Goal: Communication & Community: Ask a question

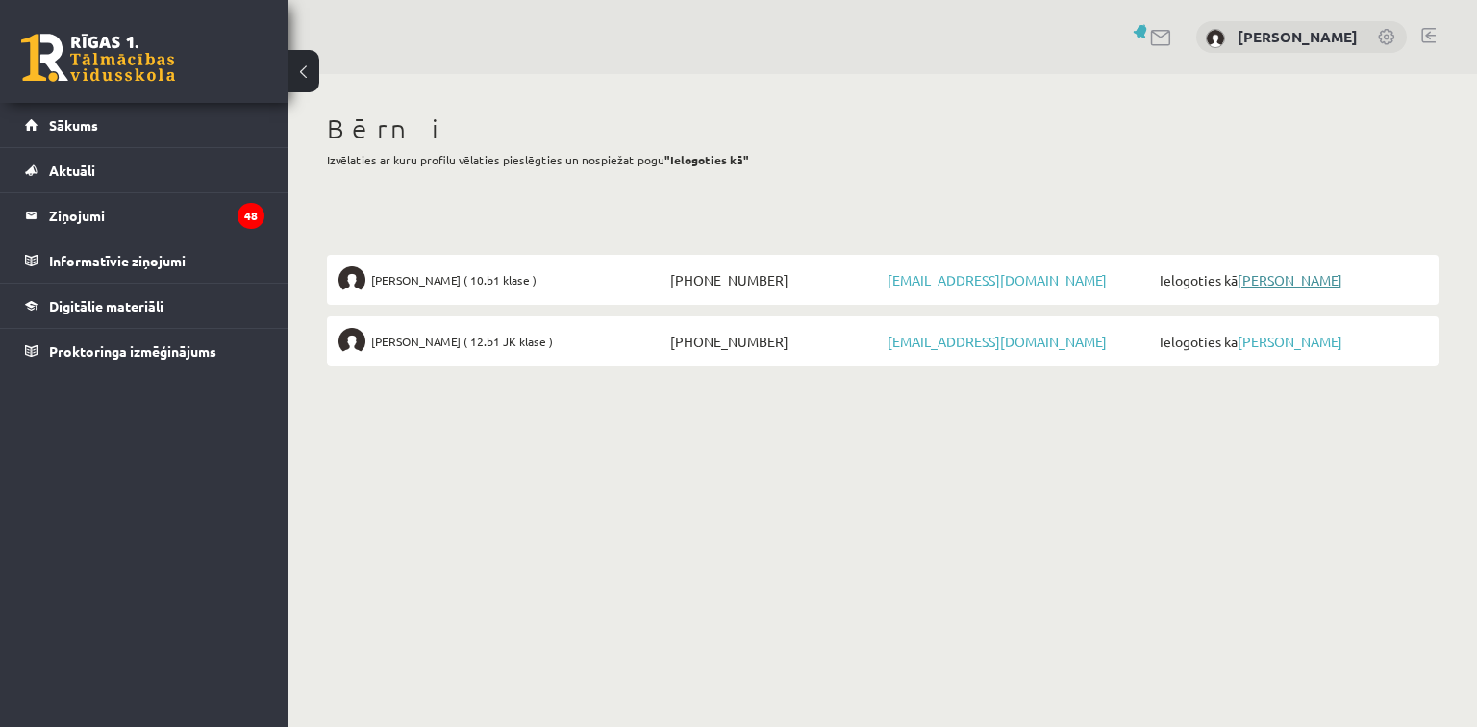
click at [1265, 284] on link "[PERSON_NAME]" at bounding box center [1289, 279] width 105 height 17
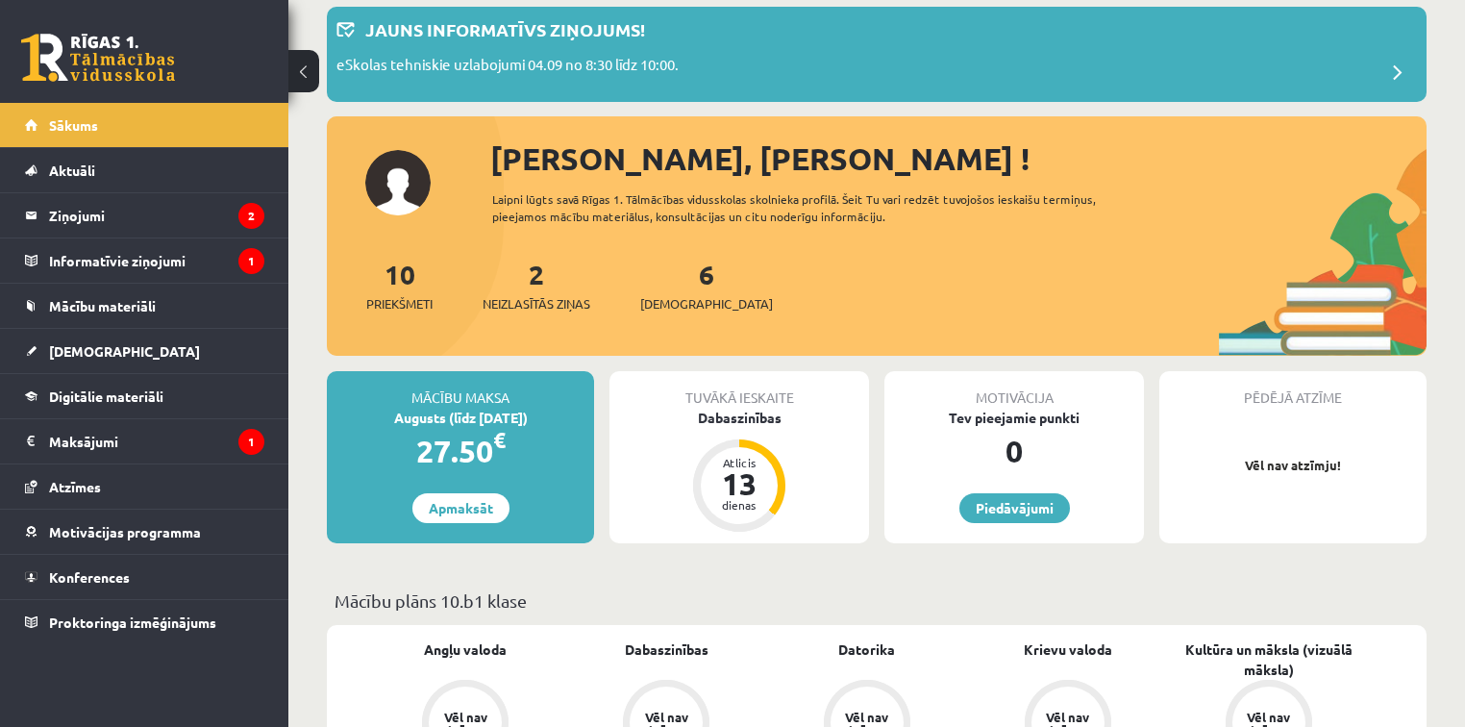
scroll to position [231, 0]
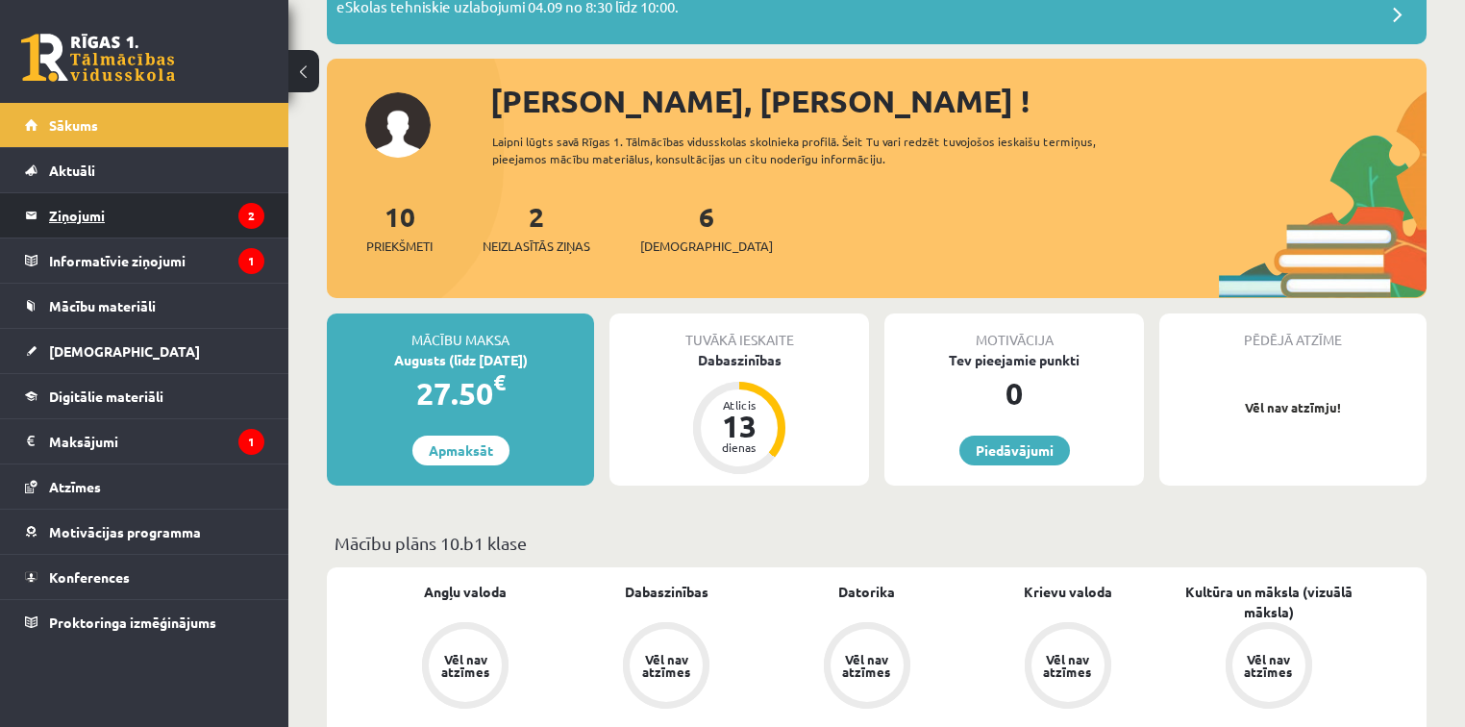
click at [80, 218] on legend "Ziņojumi 2" at bounding box center [156, 215] width 215 height 44
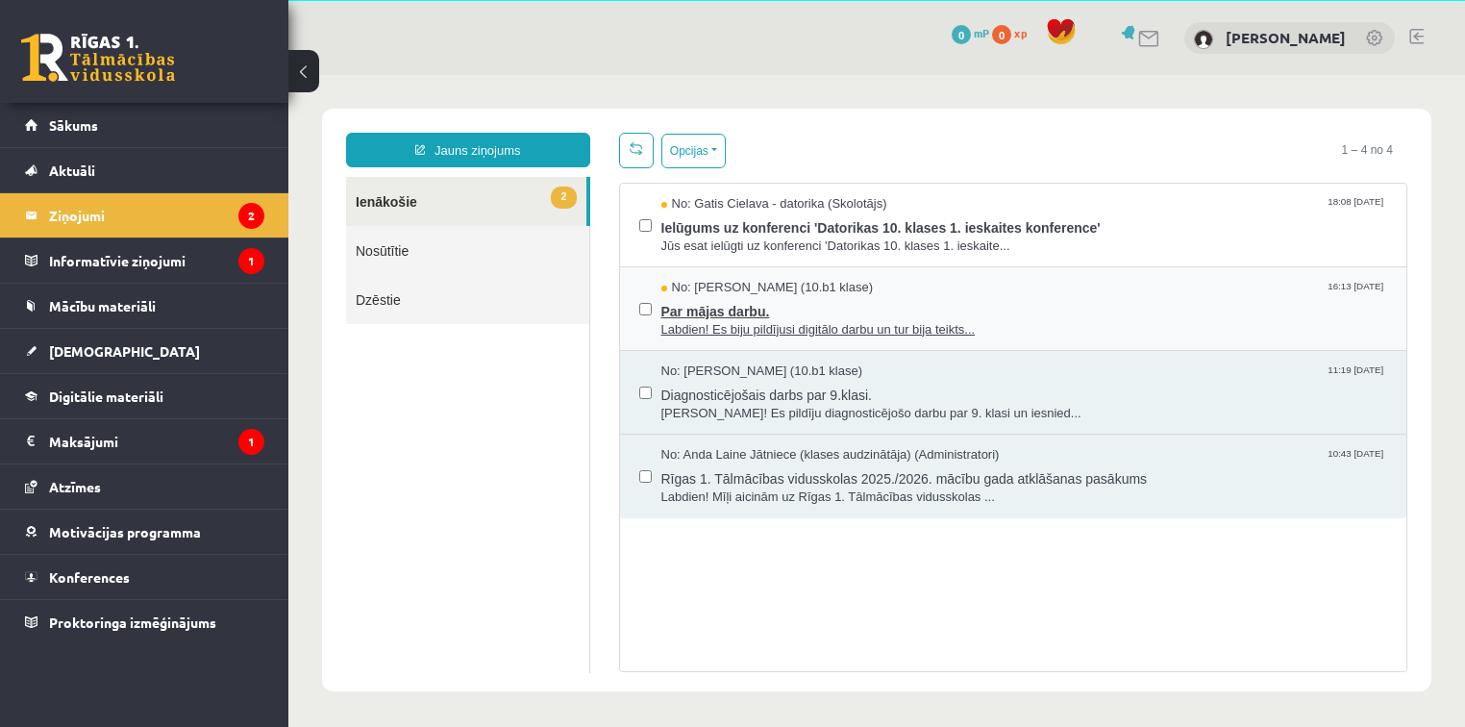
click at [759, 321] on span "Labdien! Es biju pildījusi digitālo darbu un tur bija teikts..." at bounding box center [1024, 330] width 727 height 18
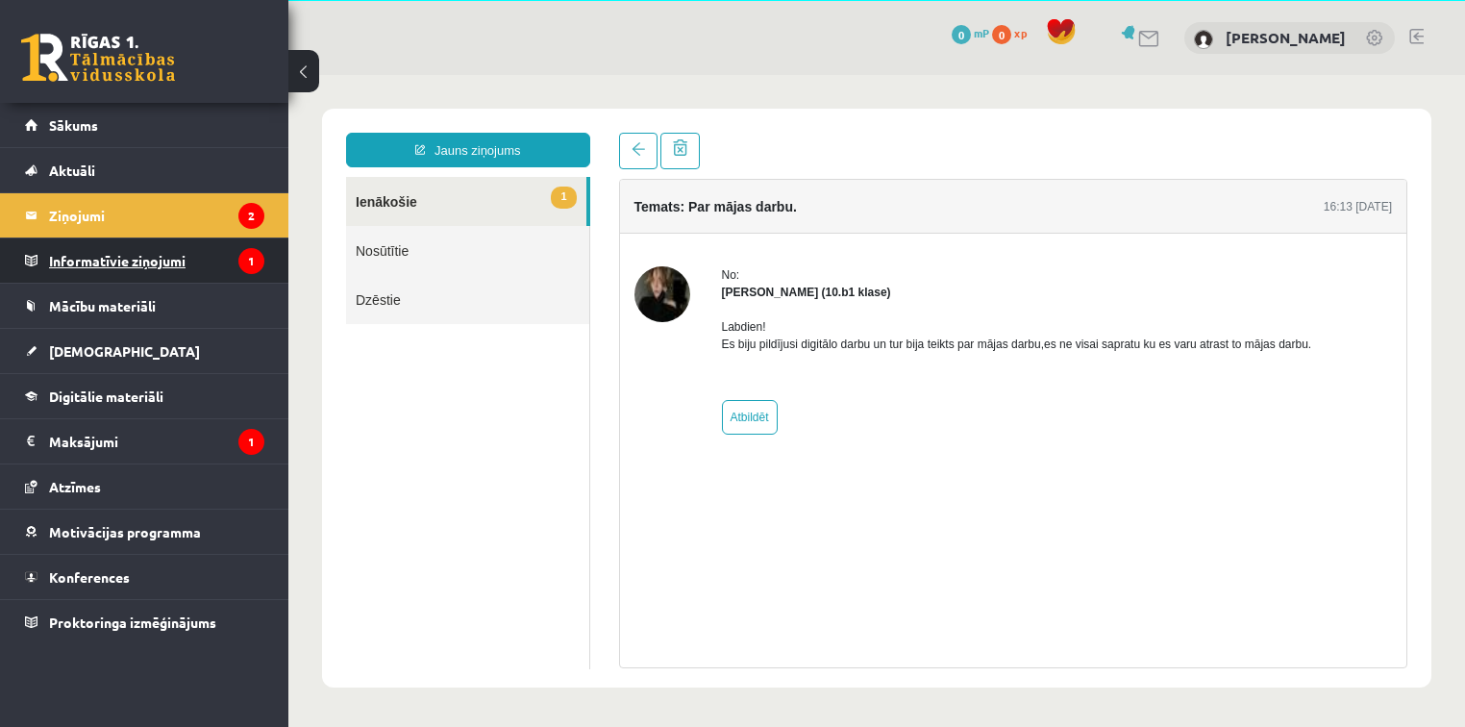
click at [89, 259] on legend "Informatīvie ziņojumi 1" at bounding box center [156, 260] width 215 height 44
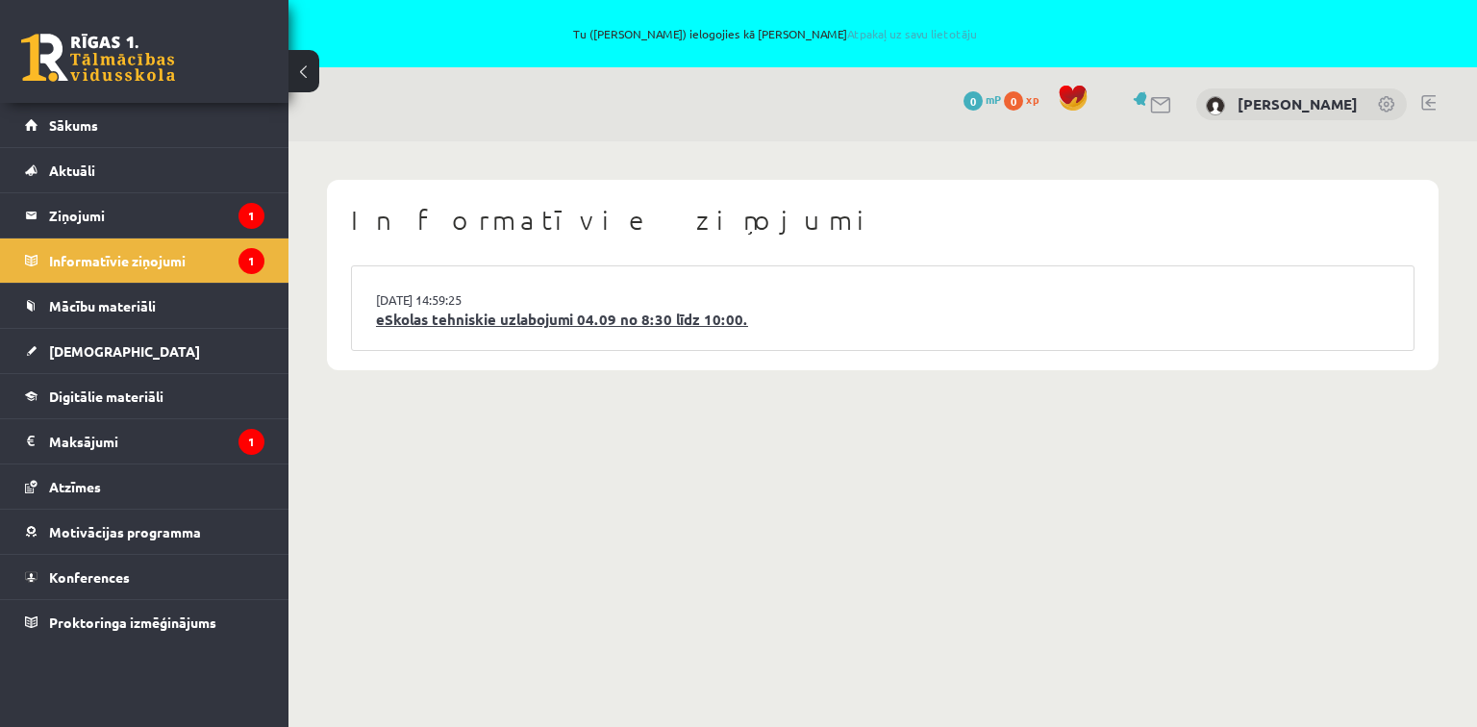
click at [465, 313] on link "eSkolas tehniskie uzlabojumi 04.09 no 8:30 līdz 10:00." at bounding box center [882, 320] width 1013 height 22
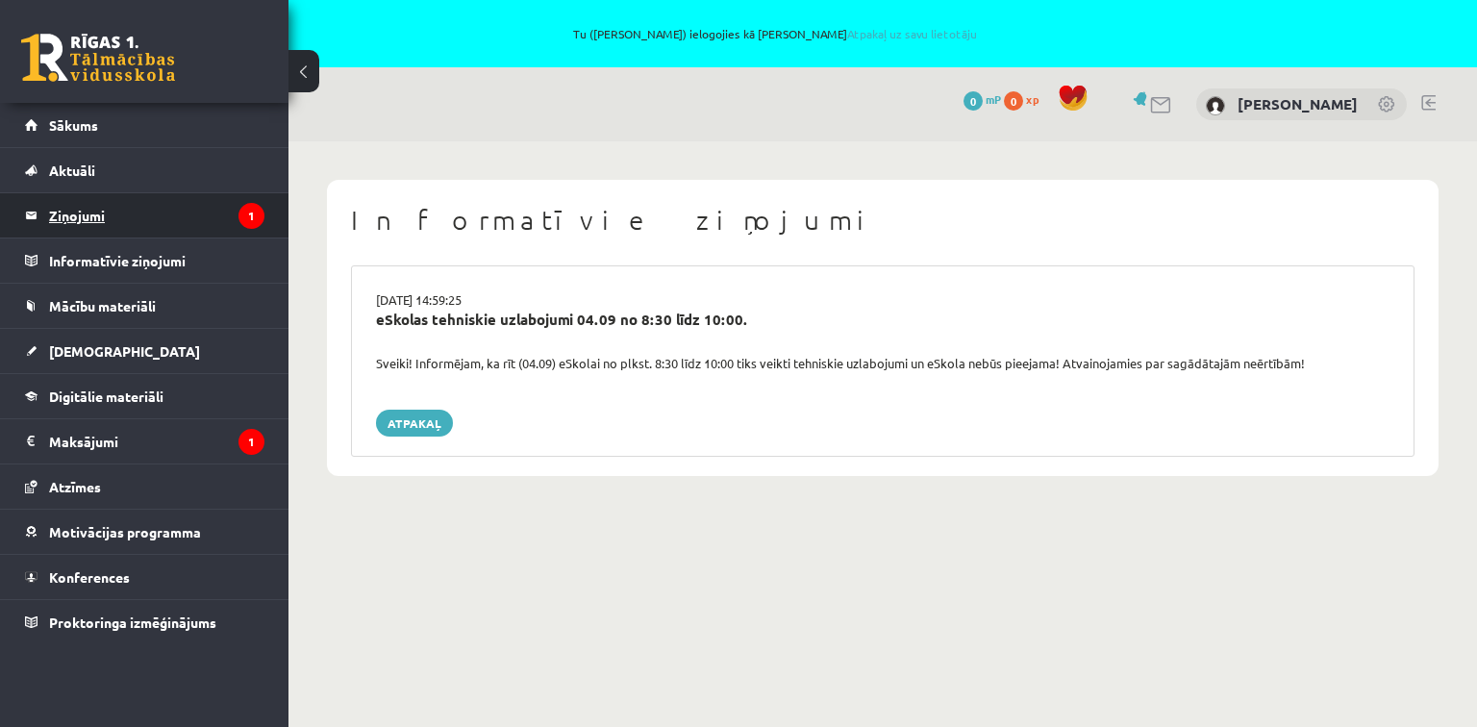
click at [135, 212] on legend "Ziņojumi 1" at bounding box center [156, 215] width 215 height 44
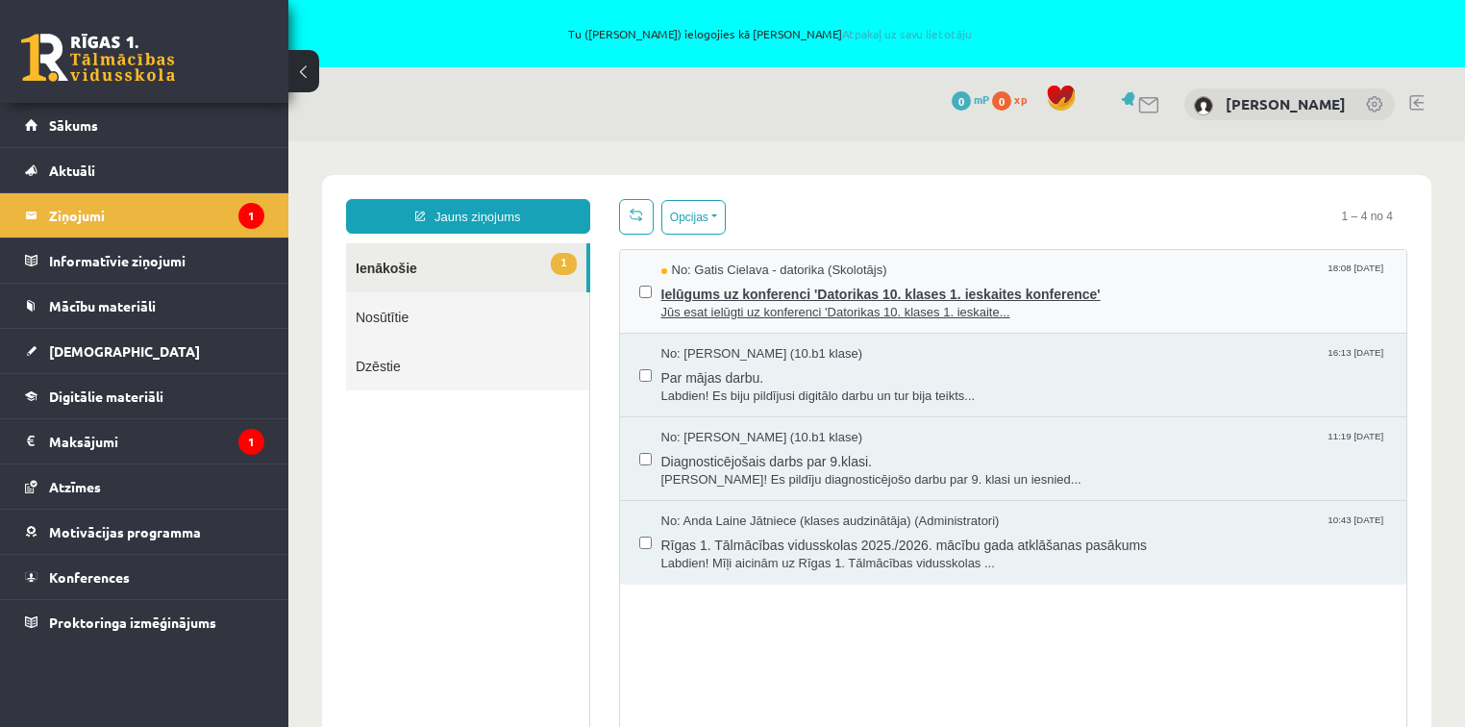
click at [686, 295] on span "Ielūgums uz konferenci 'Datorikas 10. klases 1. ieskaites konference'" at bounding box center [1024, 292] width 727 height 24
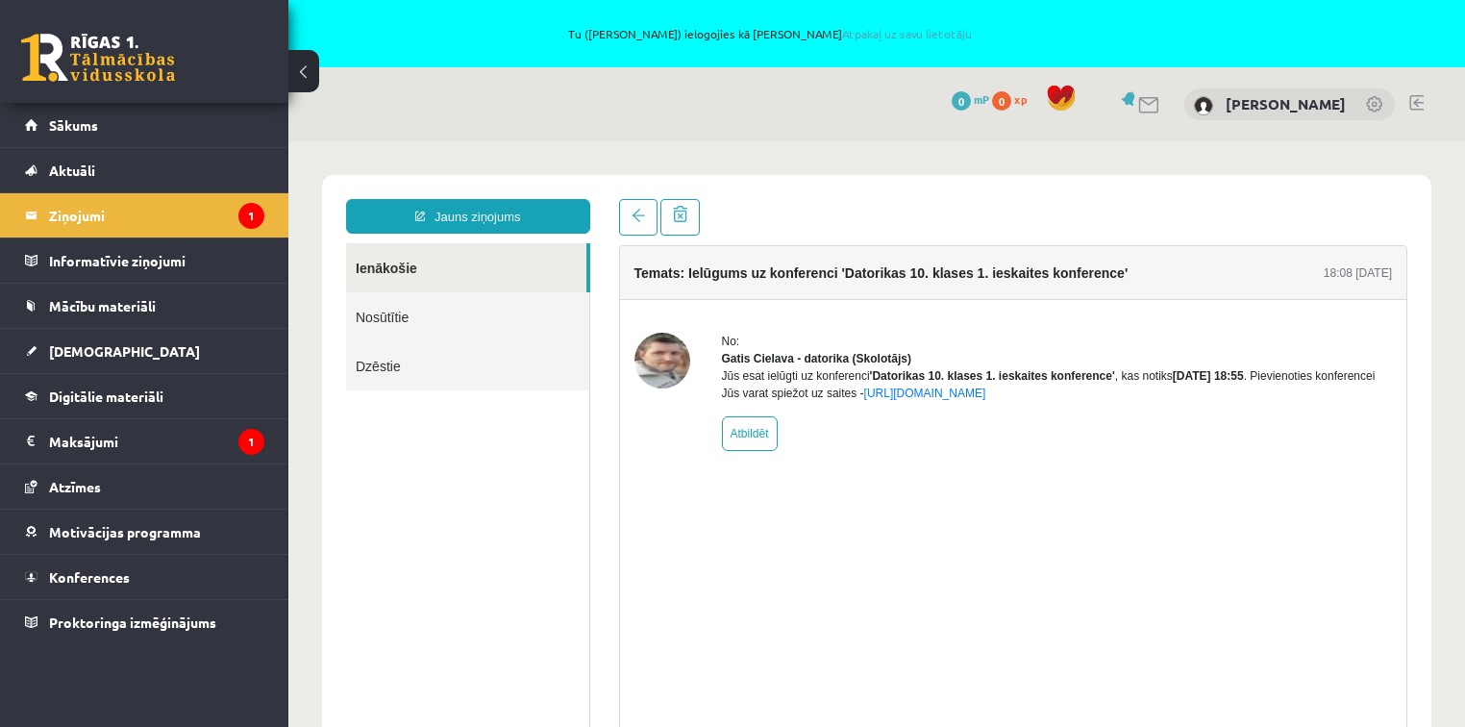
click at [374, 273] on link "Ienākošie" at bounding box center [466, 267] width 240 height 49
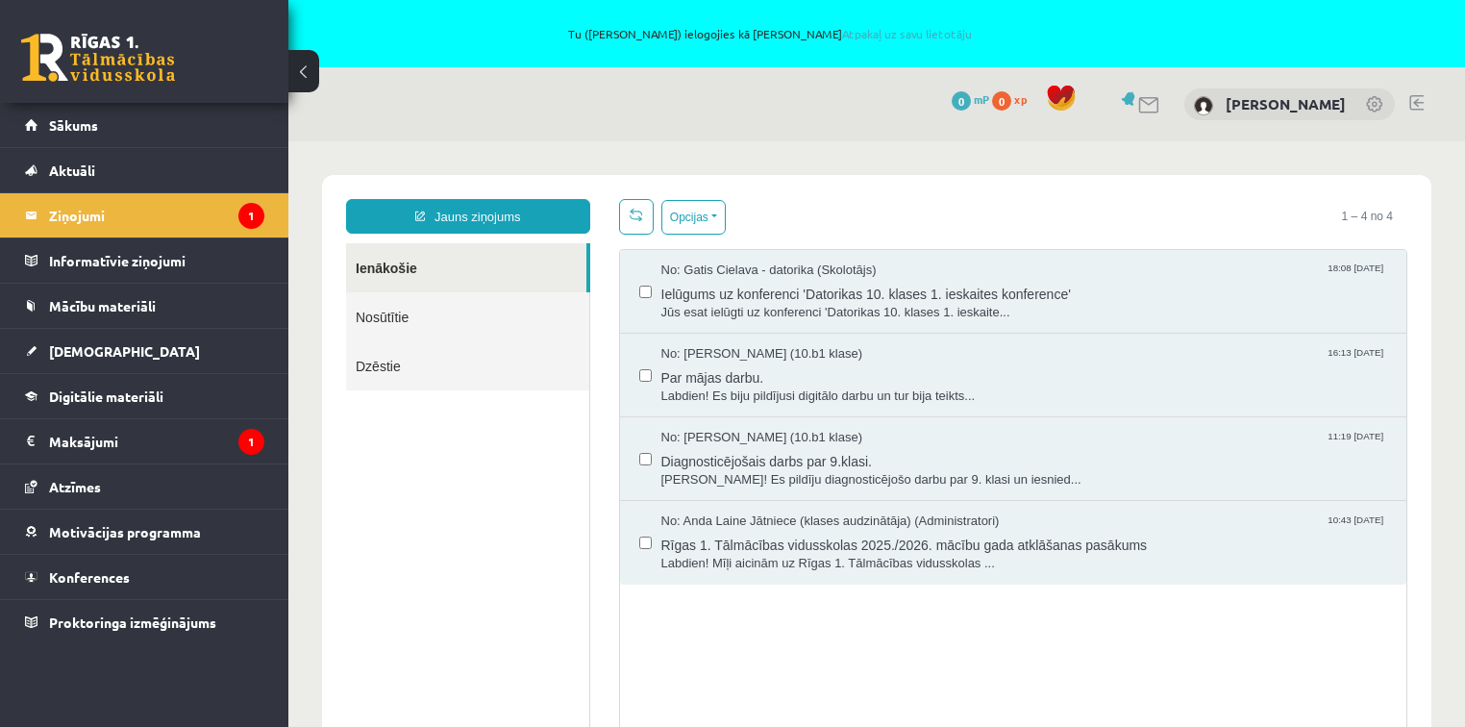
click at [1381, 98] on link at bounding box center [1375, 105] width 19 height 19
